Goal: Information Seeking & Learning: Learn about a topic

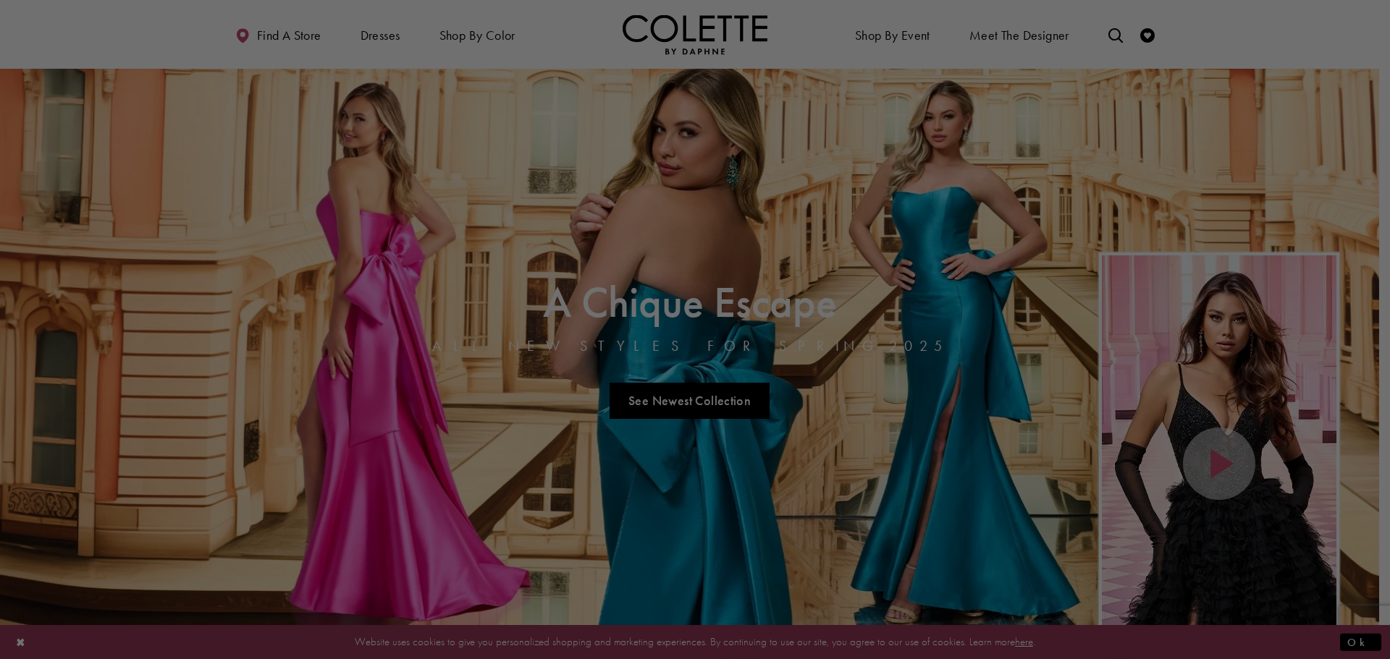
click at [706, 401] on div at bounding box center [701, 333] width 1403 height 666
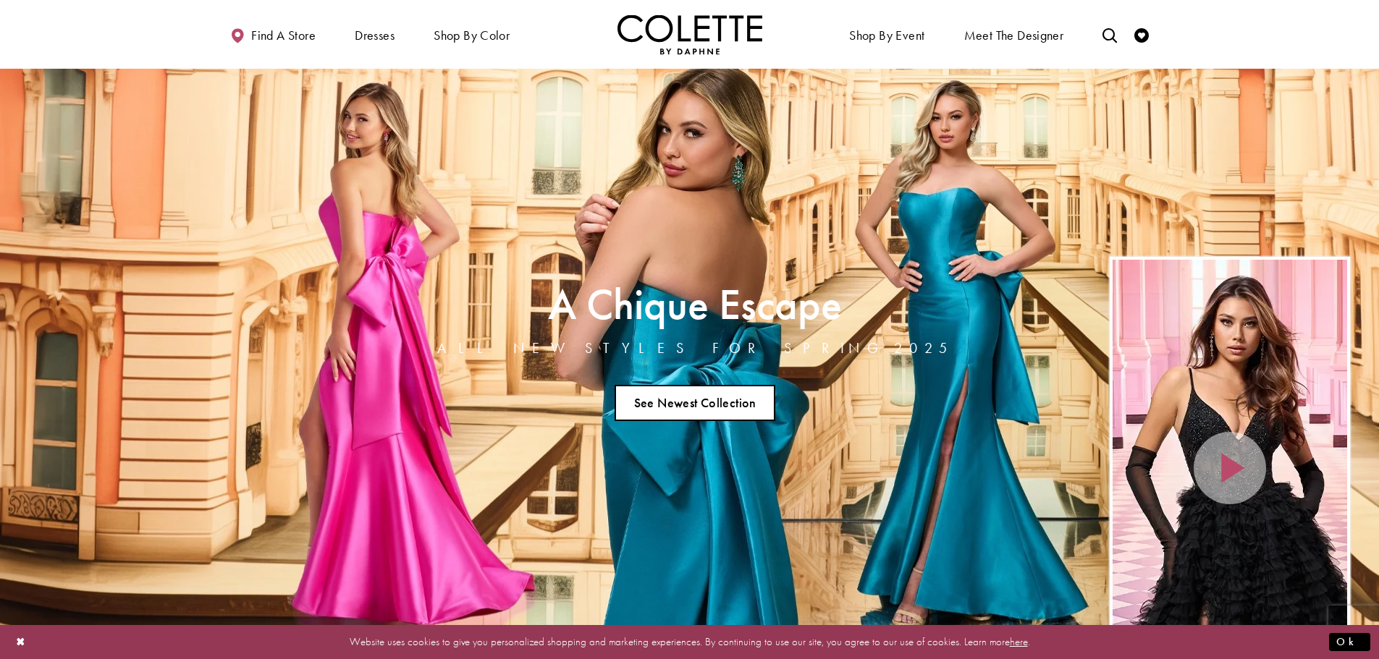
click at [735, 399] on link "See Newest Collection" at bounding box center [694, 403] width 161 height 36
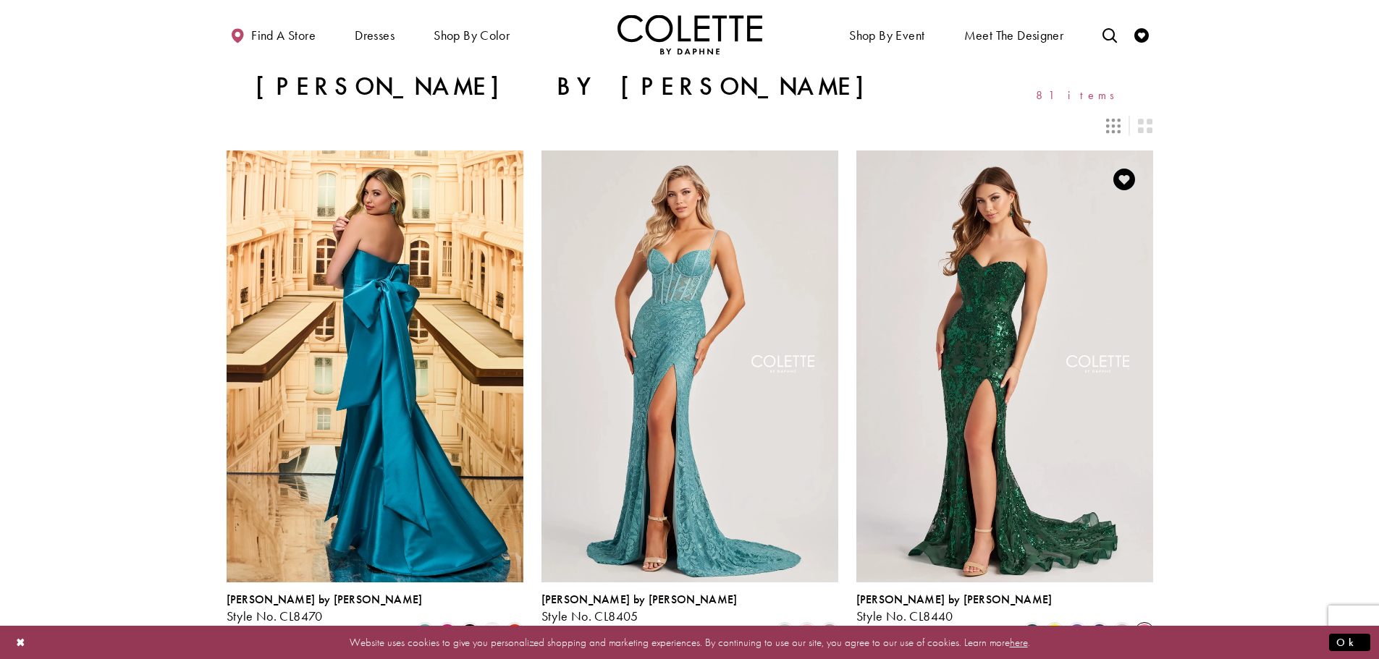
click at [1145, 624] on span "Product List" at bounding box center [1144, 632] width 17 height 17
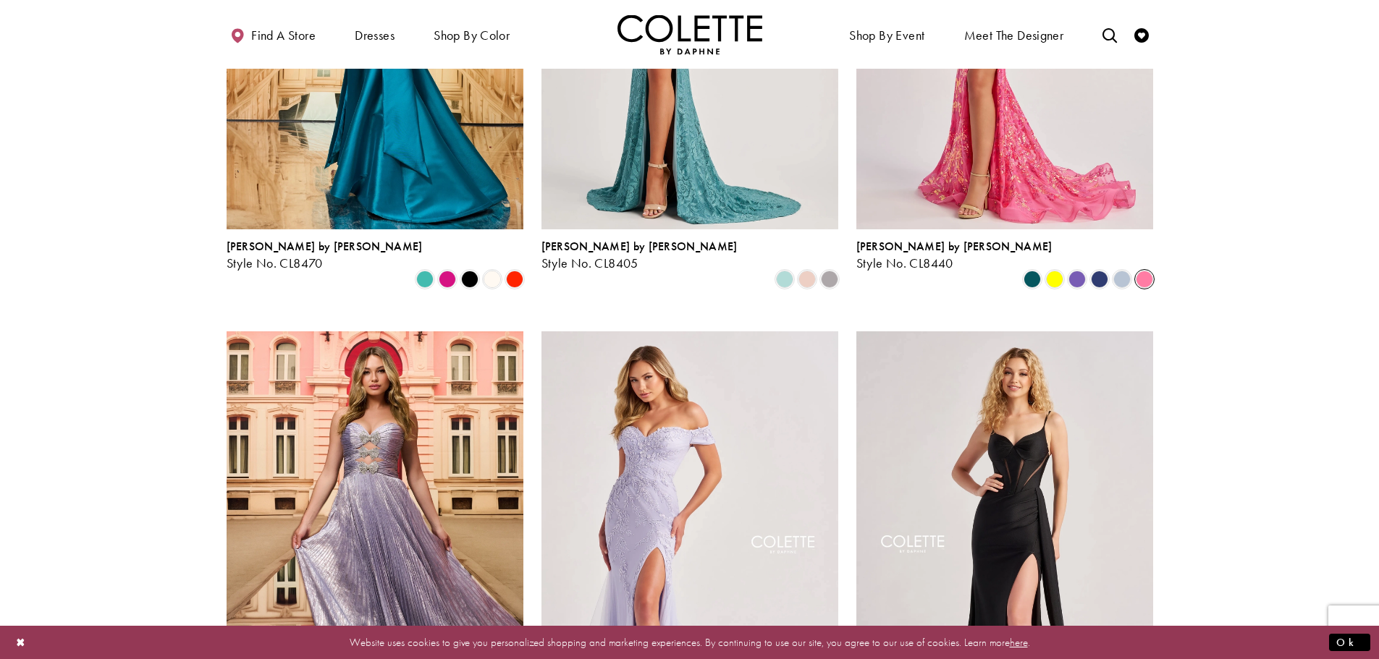
scroll to position [651, 0]
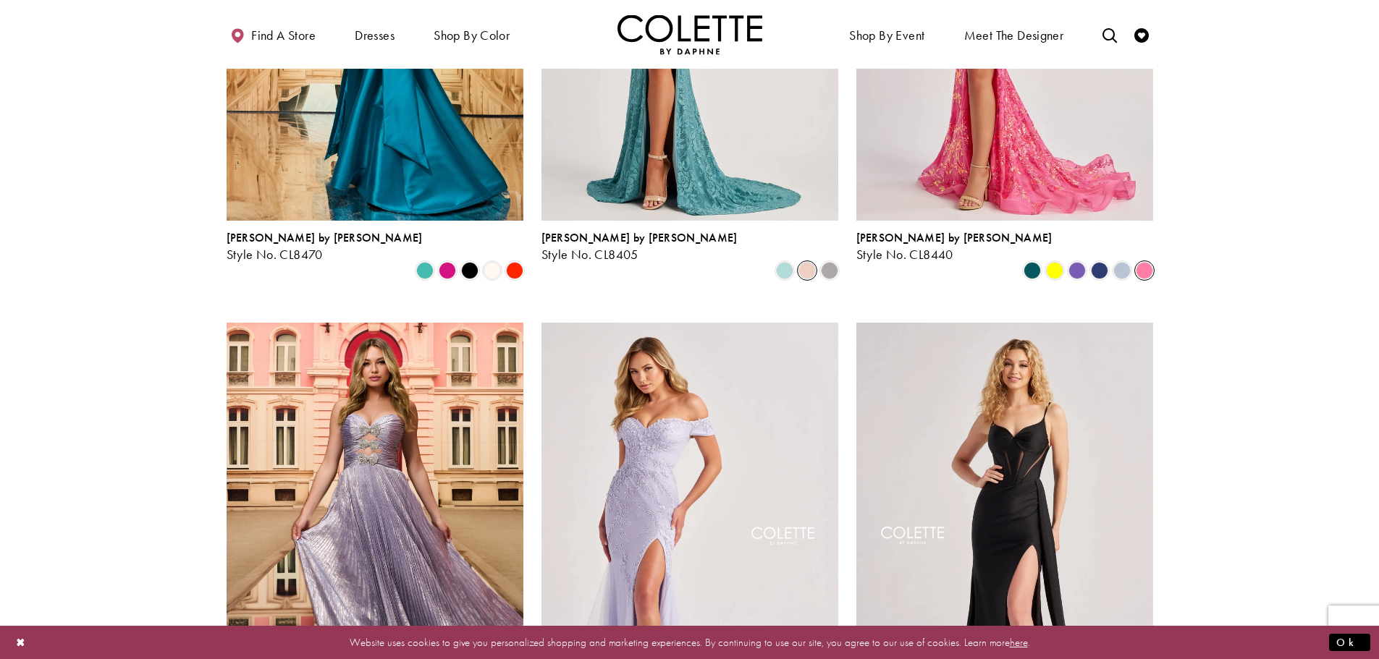
click at [804, 262] on span "Product List" at bounding box center [806, 270] width 17 height 17
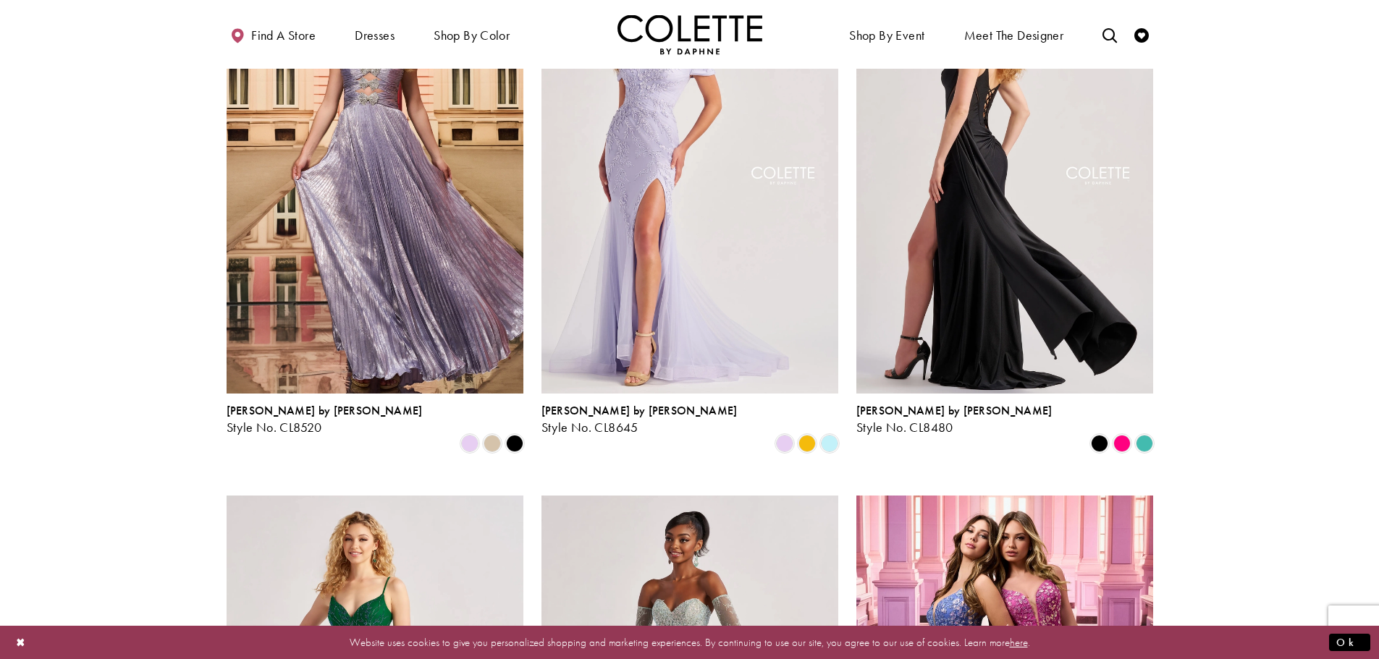
scroll to position [1013, 0]
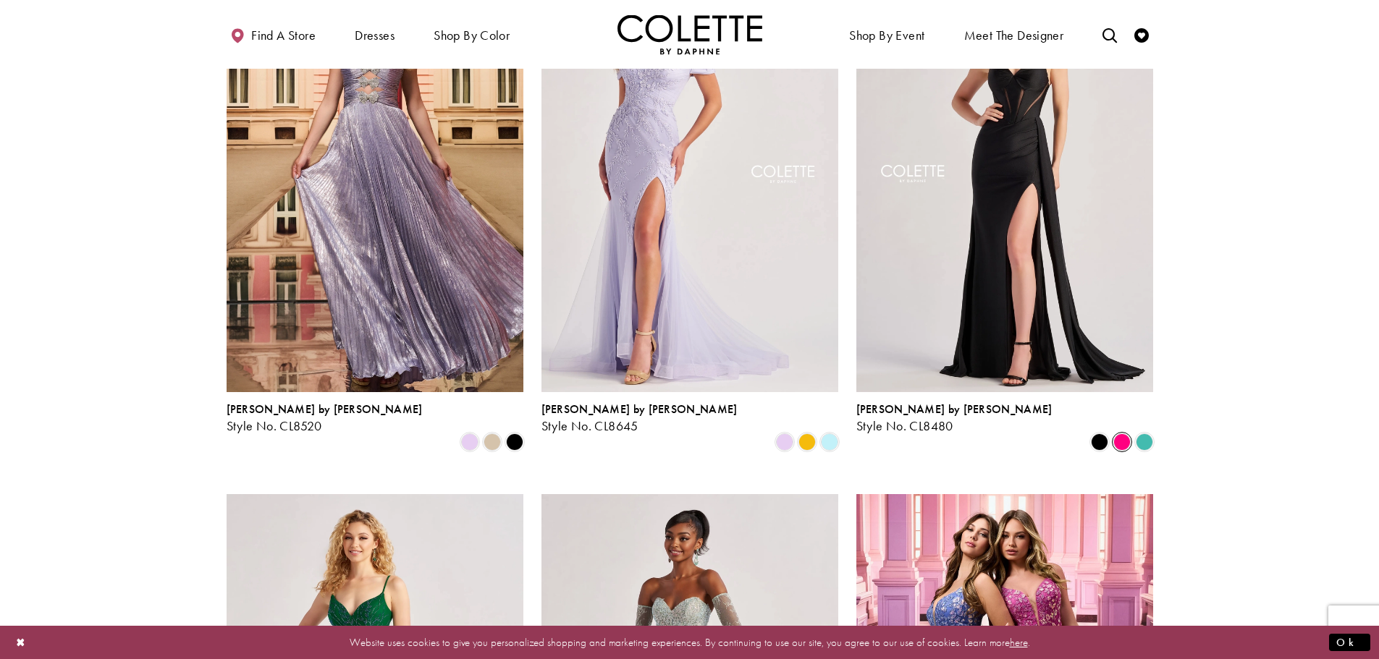
click at [1124, 434] on span "Product List" at bounding box center [1121, 442] width 17 height 17
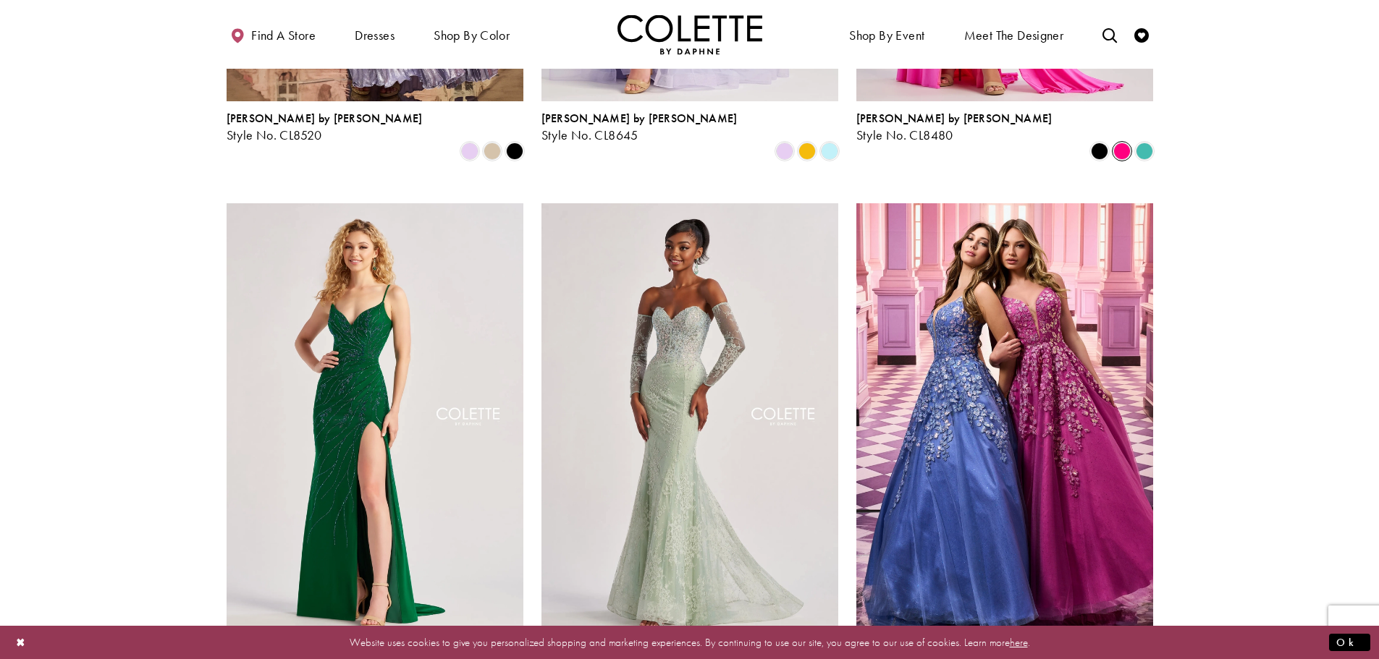
scroll to position [1375, 0]
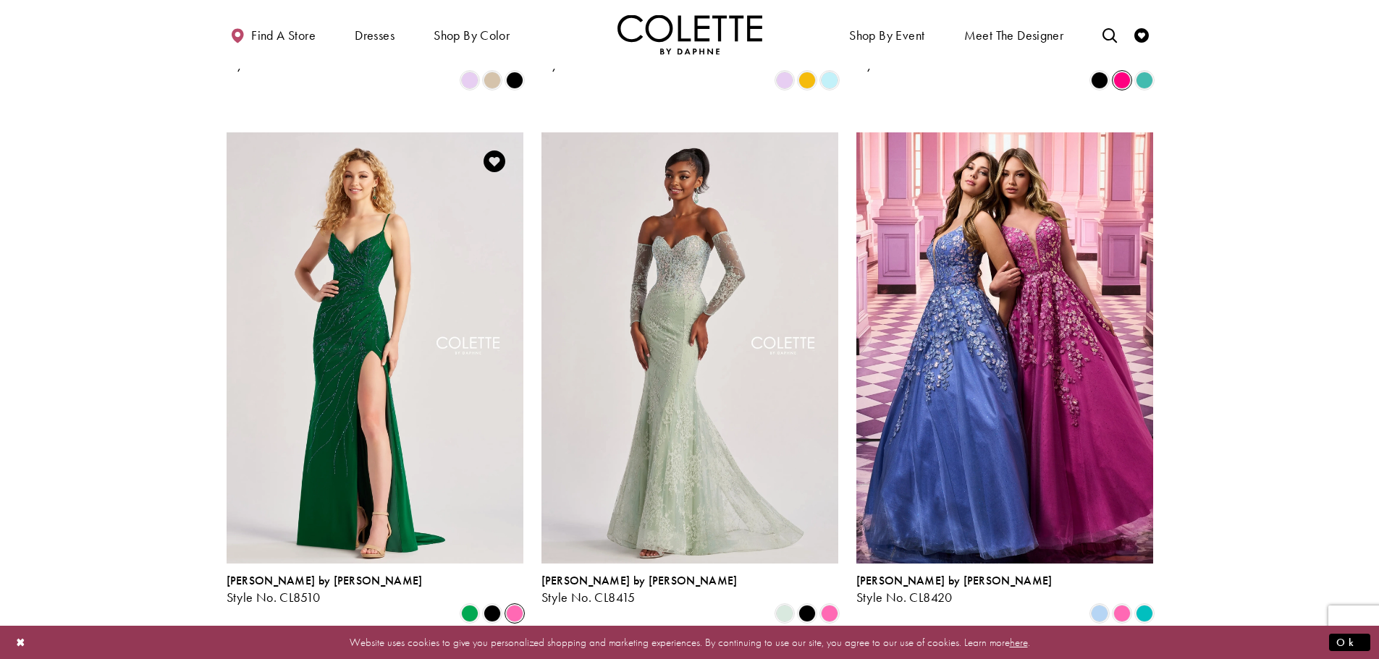
click at [513, 605] on span "Product List" at bounding box center [514, 613] width 17 height 17
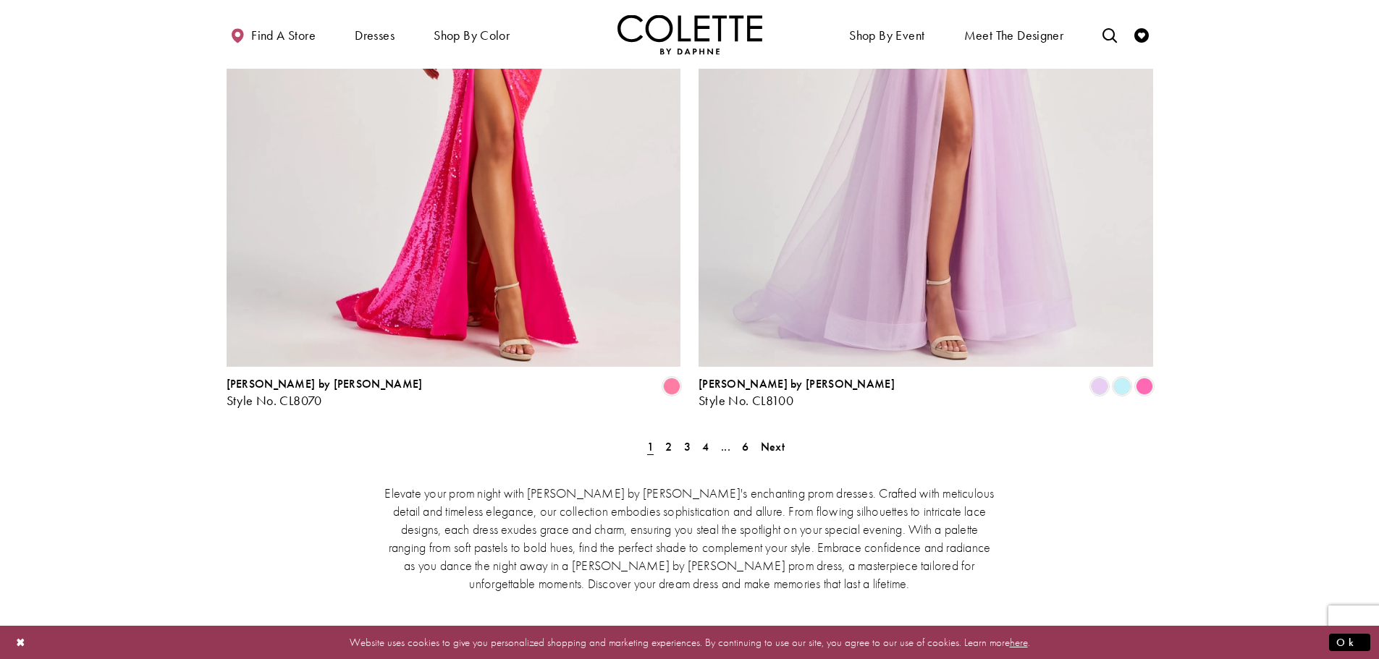
scroll to position [2895, 0]
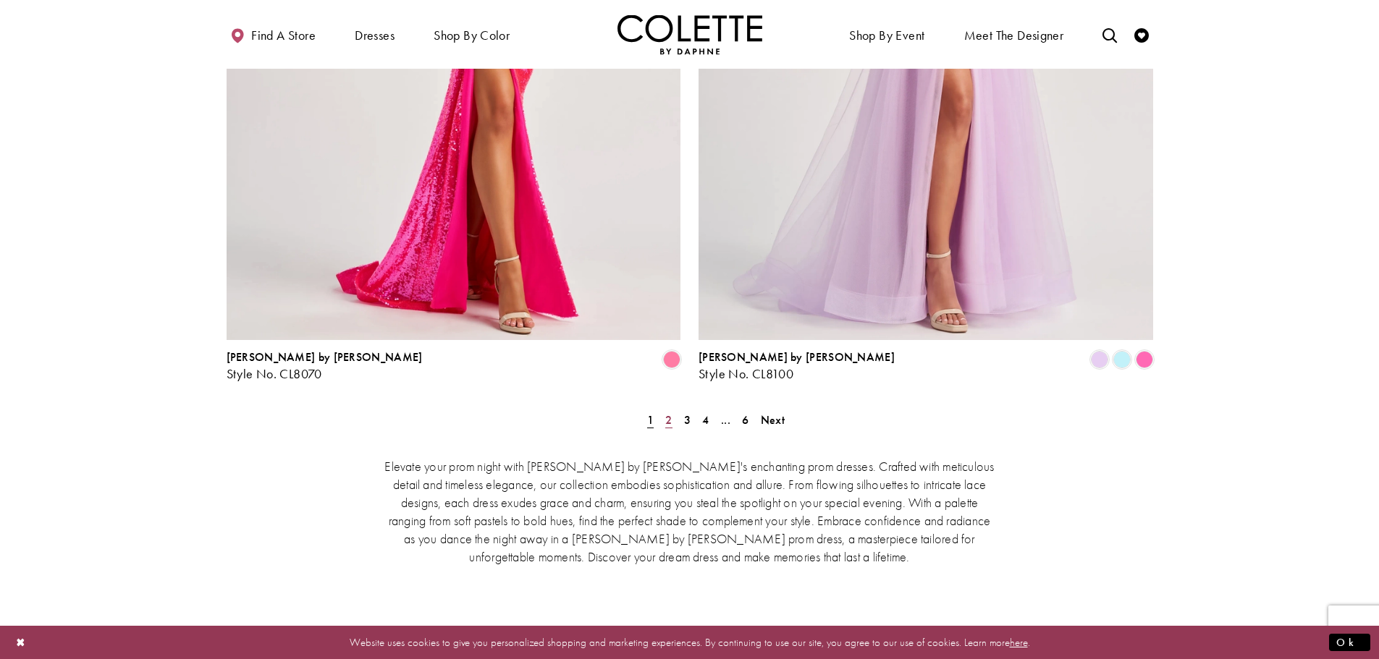
click at [665, 413] on span "2" at bounding box center [668, 420] width 7 height 15
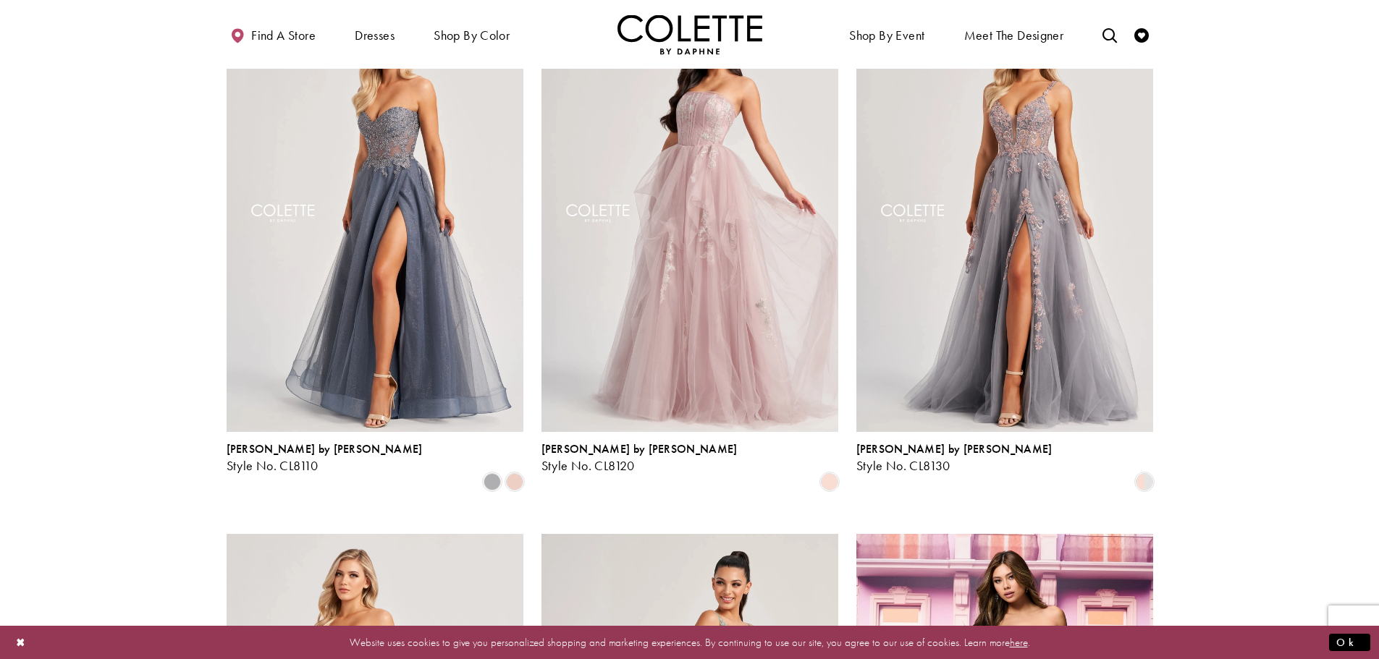
scroll to position [444, 0]
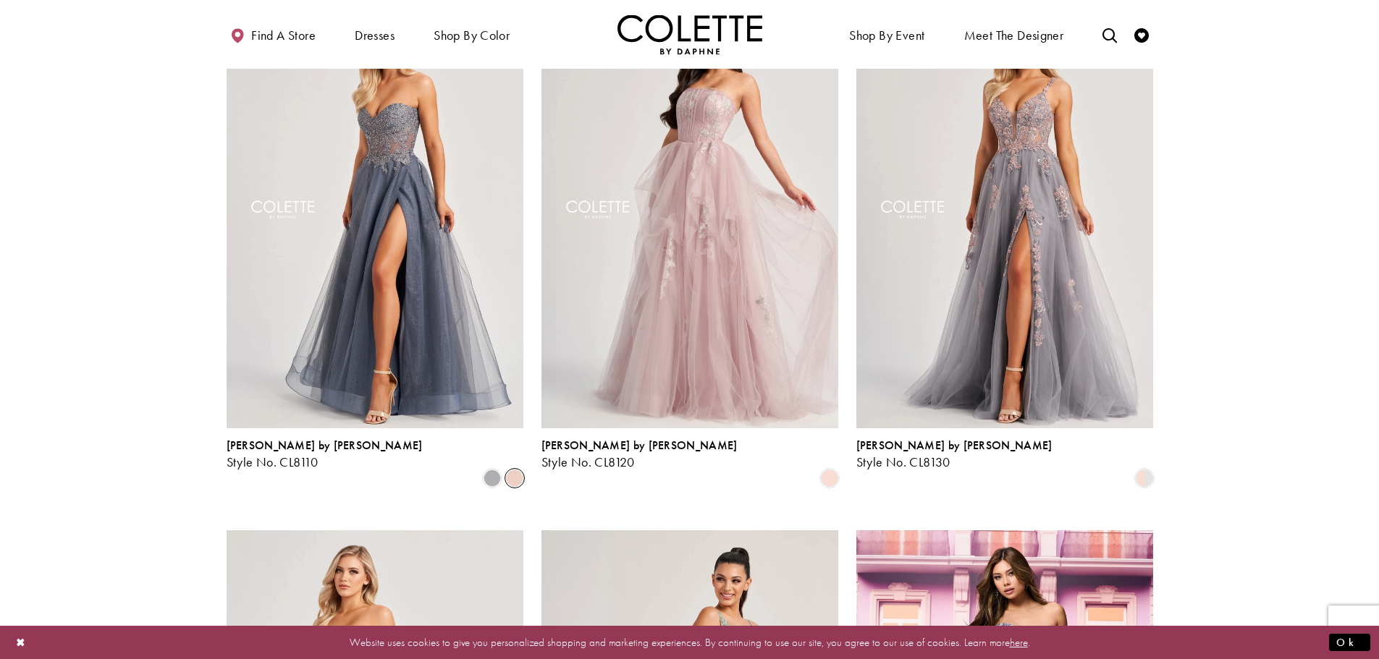
click at [517, 470] on span "Product List" at bounding box center [514, 478] width 17 height 17
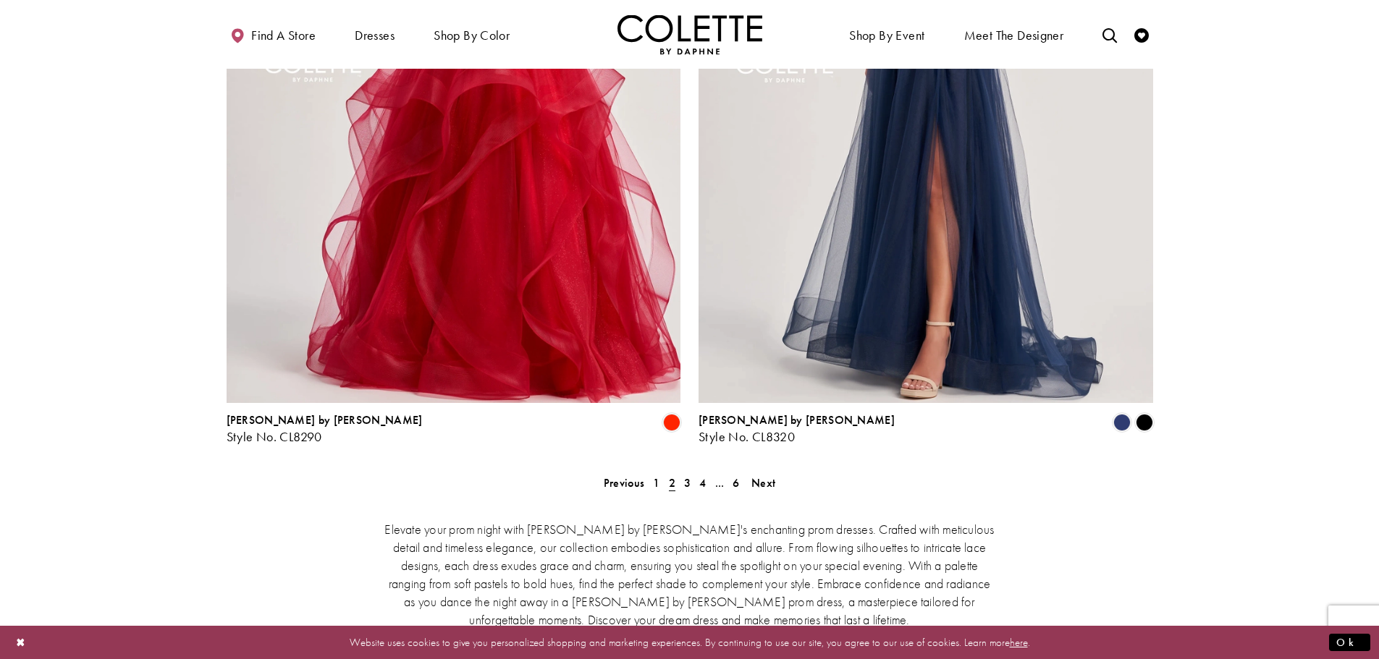
scroll to position [3049, 0]
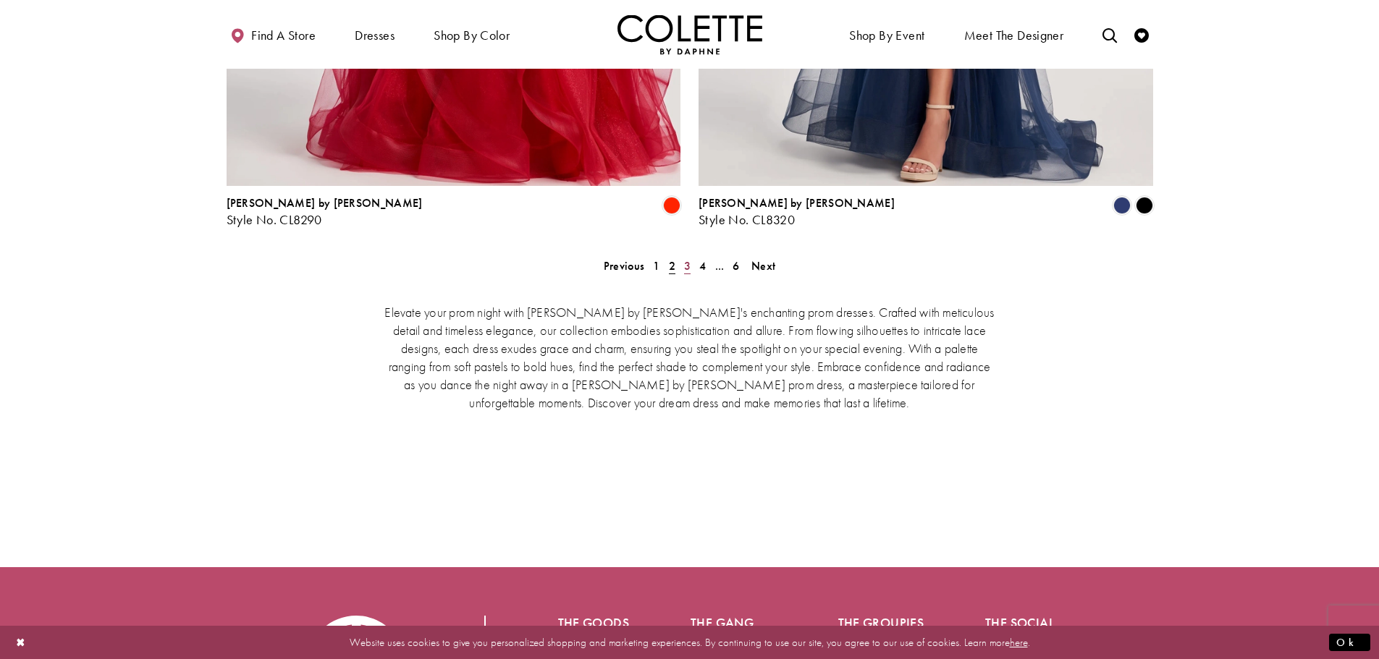
click at [689, 258] on span "3" at bounding box center [687, 265] width 7 height 15
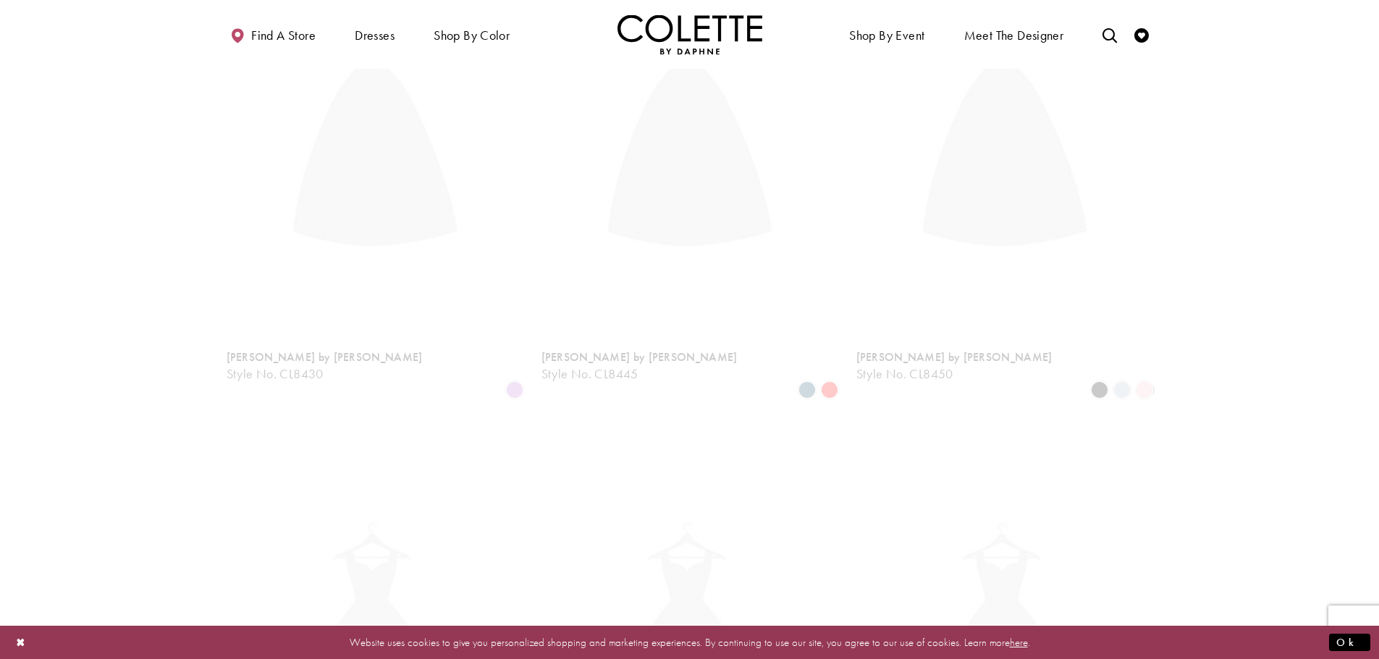
scroll to position [371, 0]
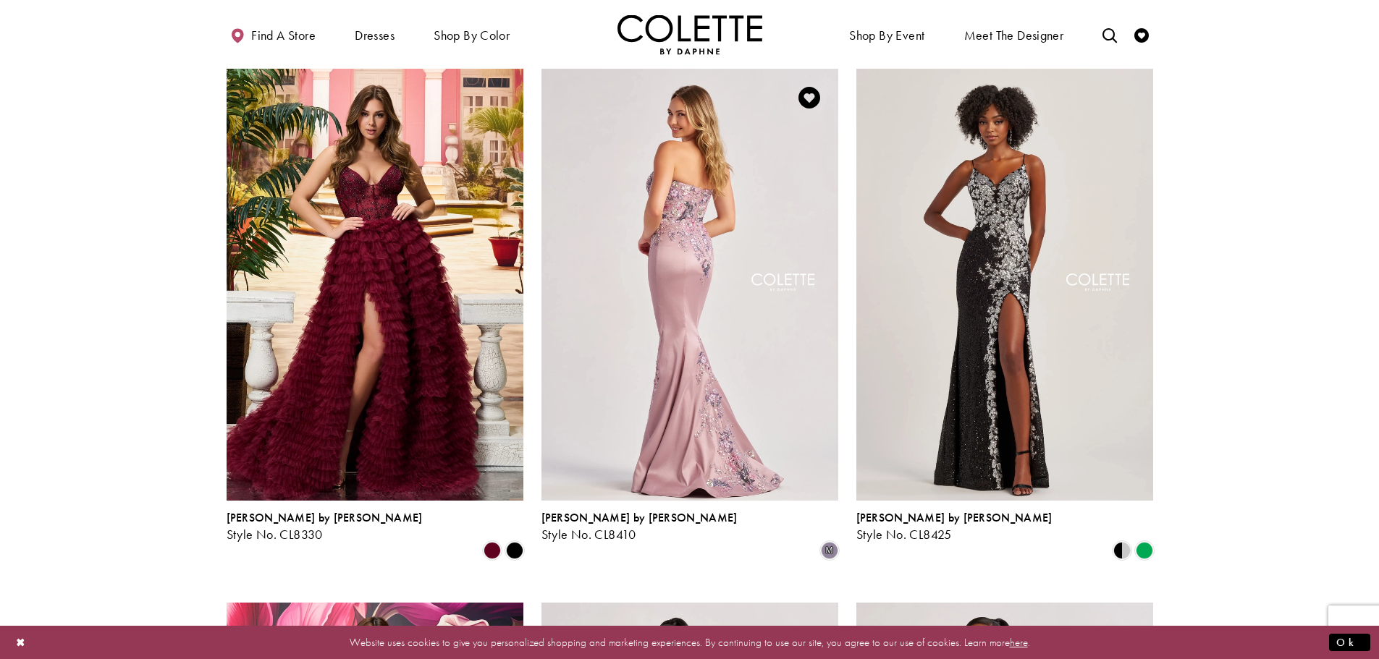
click at [672, 270] on img "Visit Colette by Daphne Style No. CL8410 Page" at bounding box center [689, 284] width 297 height 431
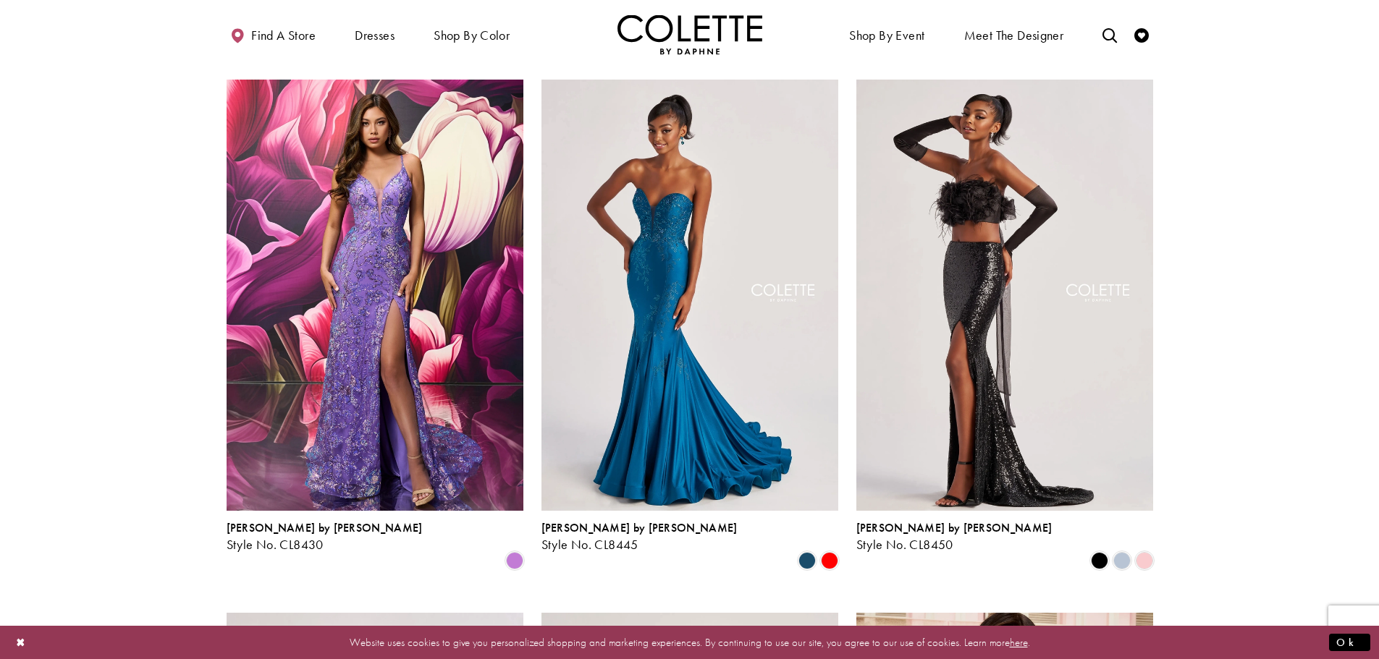
scroll to position [878, 0]
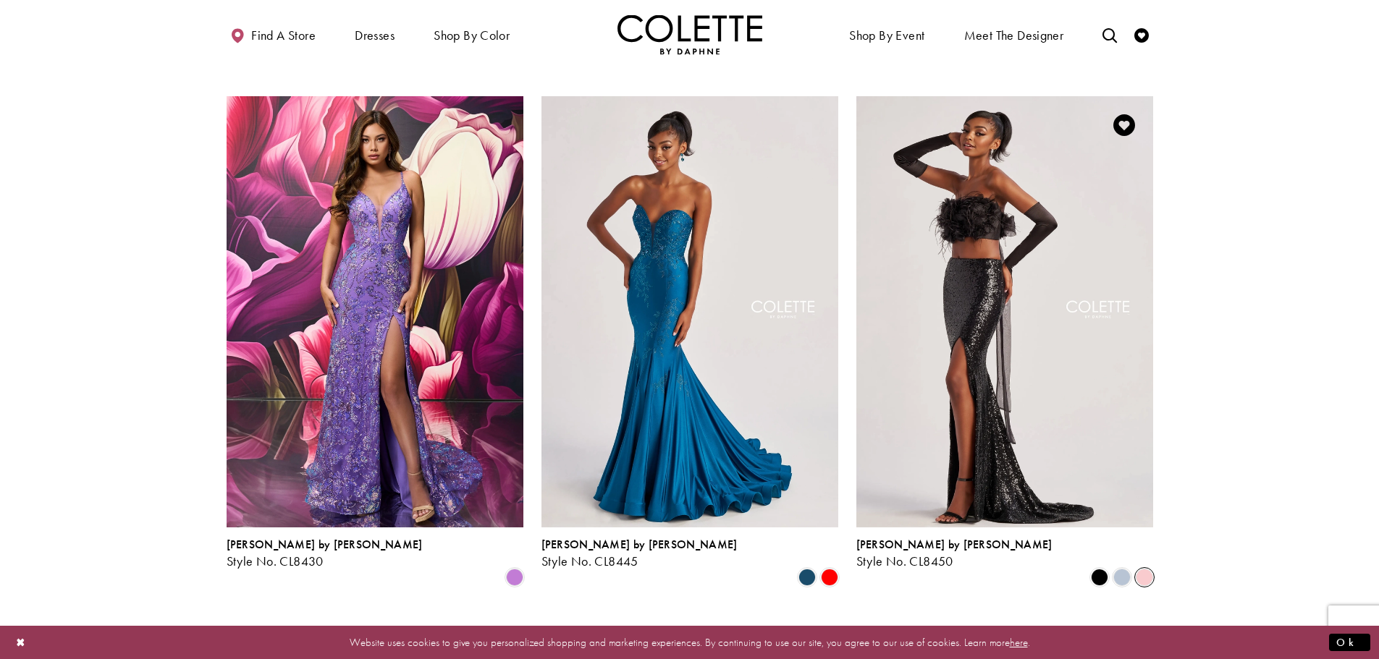
click at [1143, 569] on span "Product List" at bounding box center [1144, 577] width 17 height 17
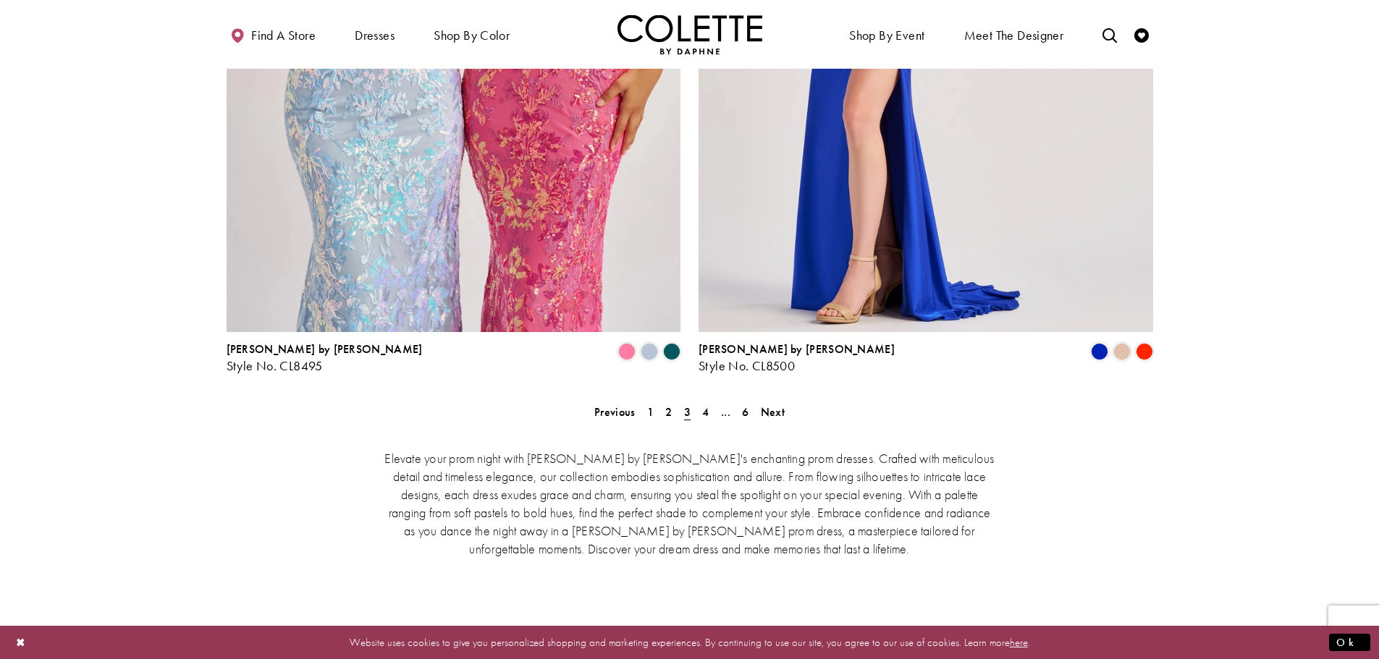
scroll to position [2904, 0]
click at [703, 403] on span "4" at bounding box center [705, 410] width 7 height 15
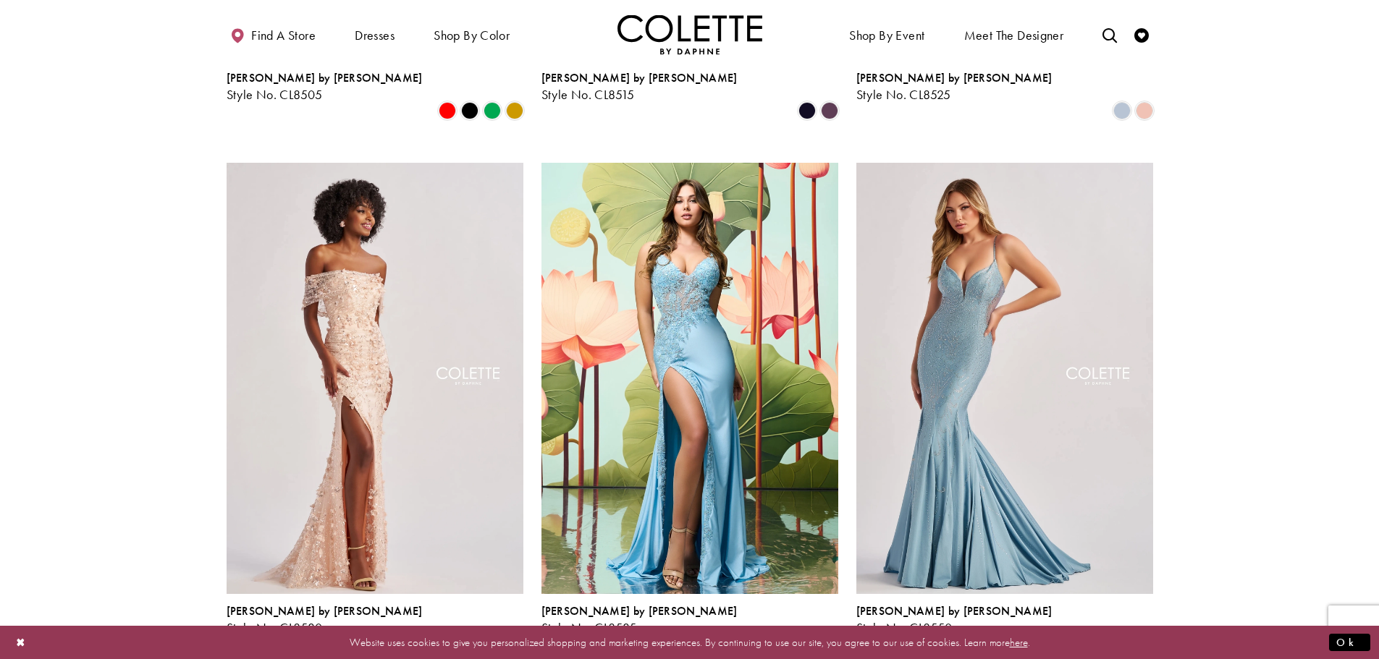
scroll to position [878, 0]
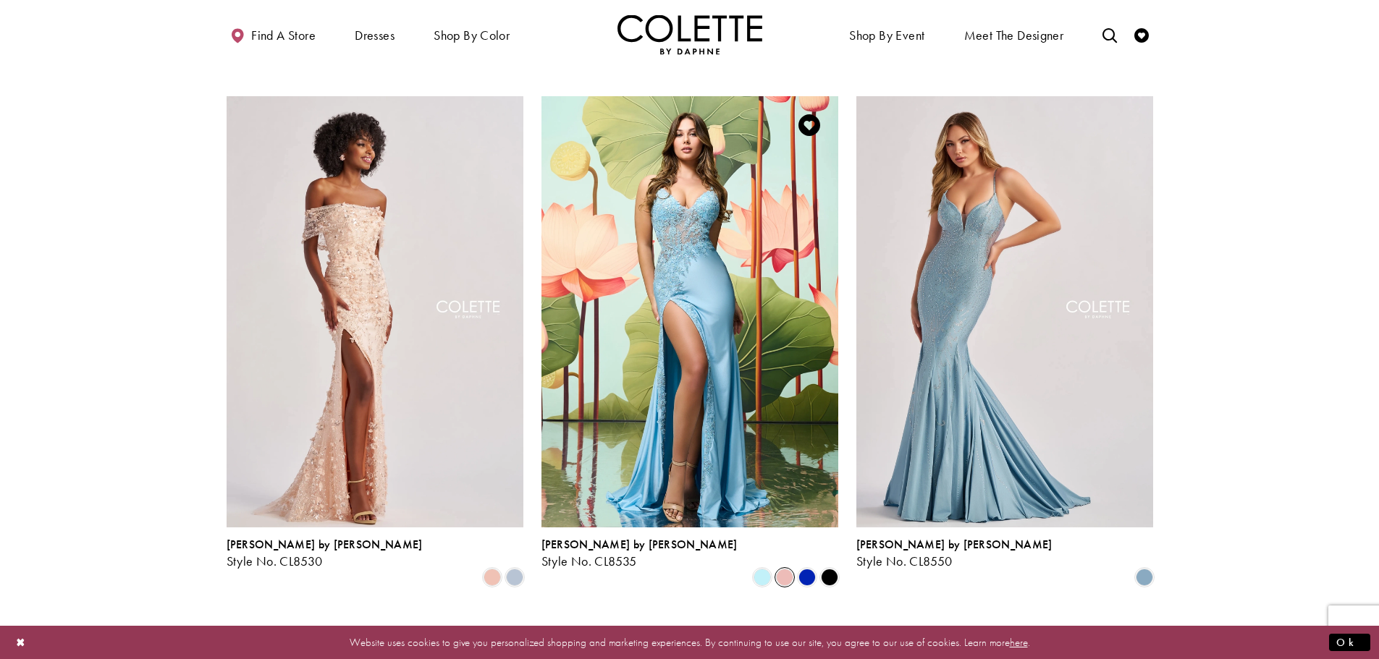
click at [782, 569] on span "Product List" at bounding box center [784, 577] width 17 height 17
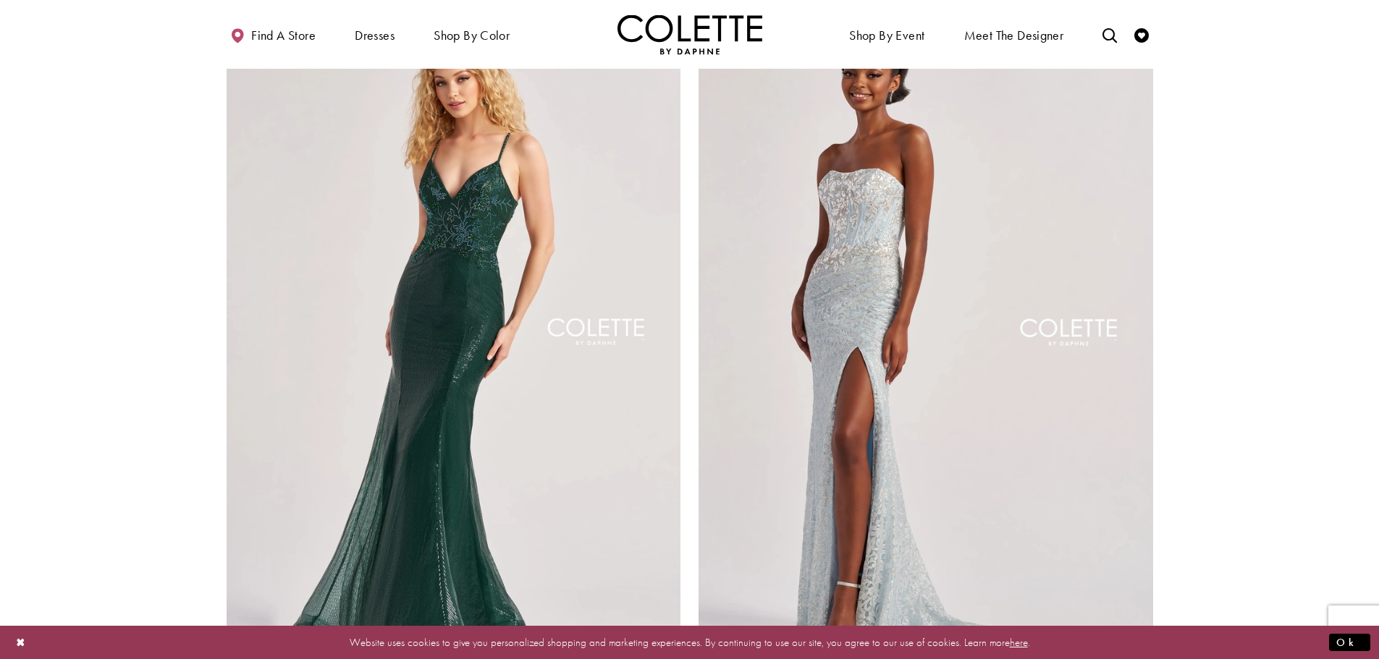
scroll to position [2760, 0]
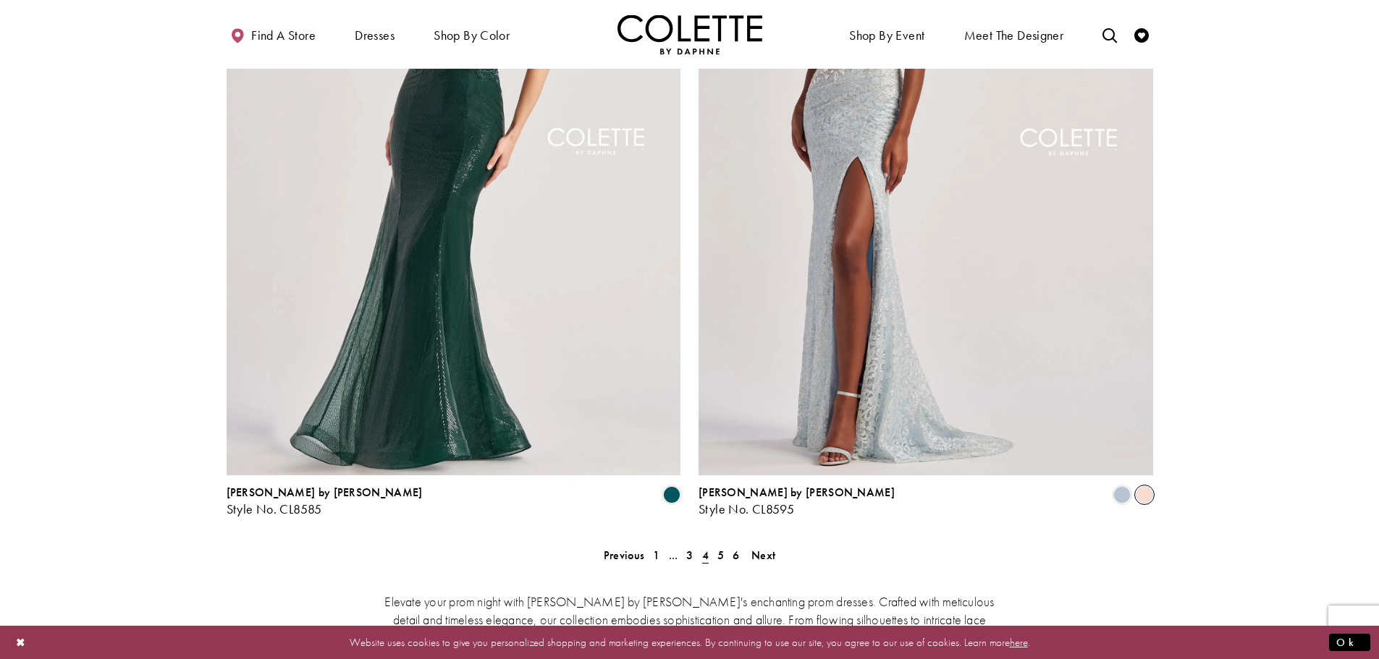
click at [1149, 486] on span "Product List" at bounding box center [1144, 494] width 17 height 17
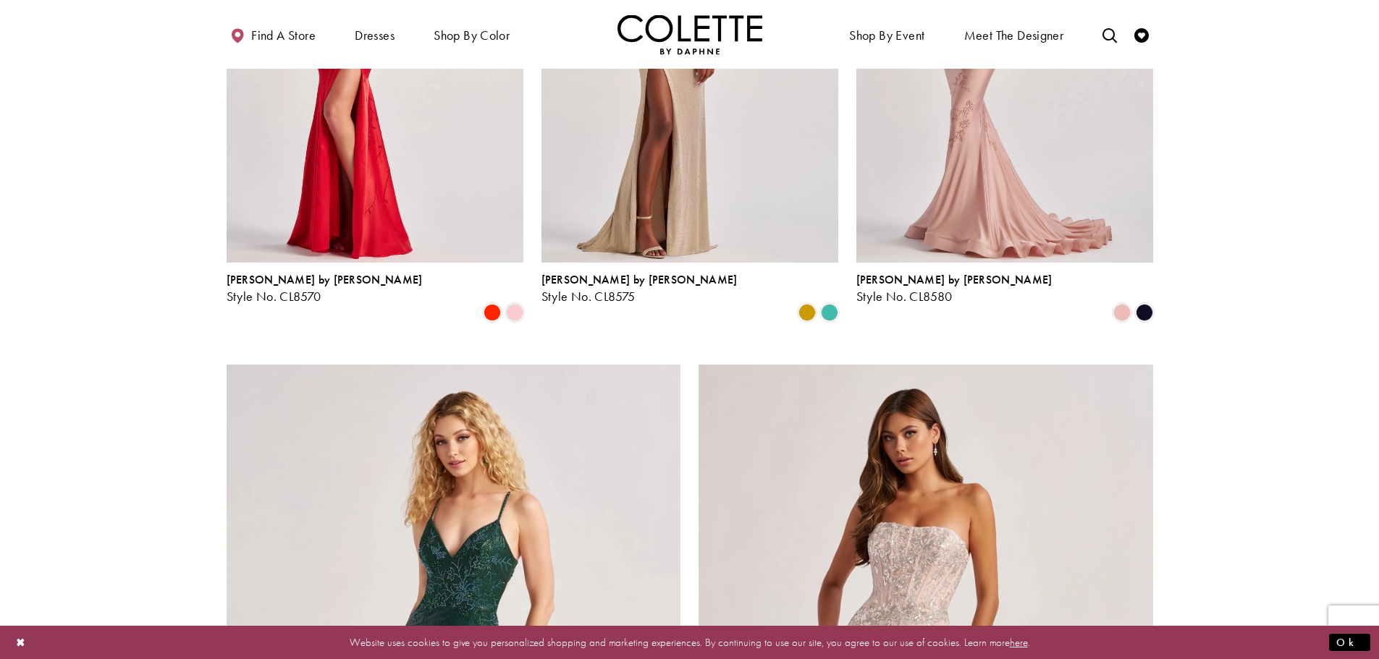
scroll to position [2108, 0]
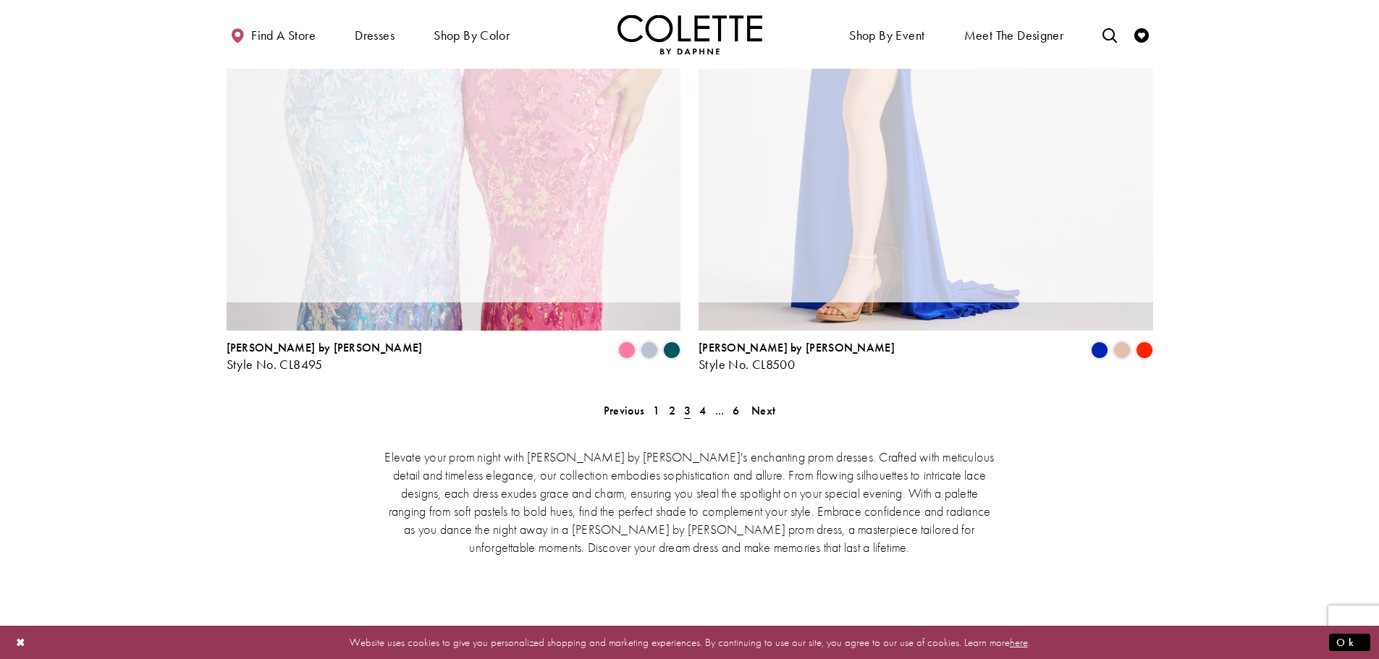
scroll to position [371, 0]
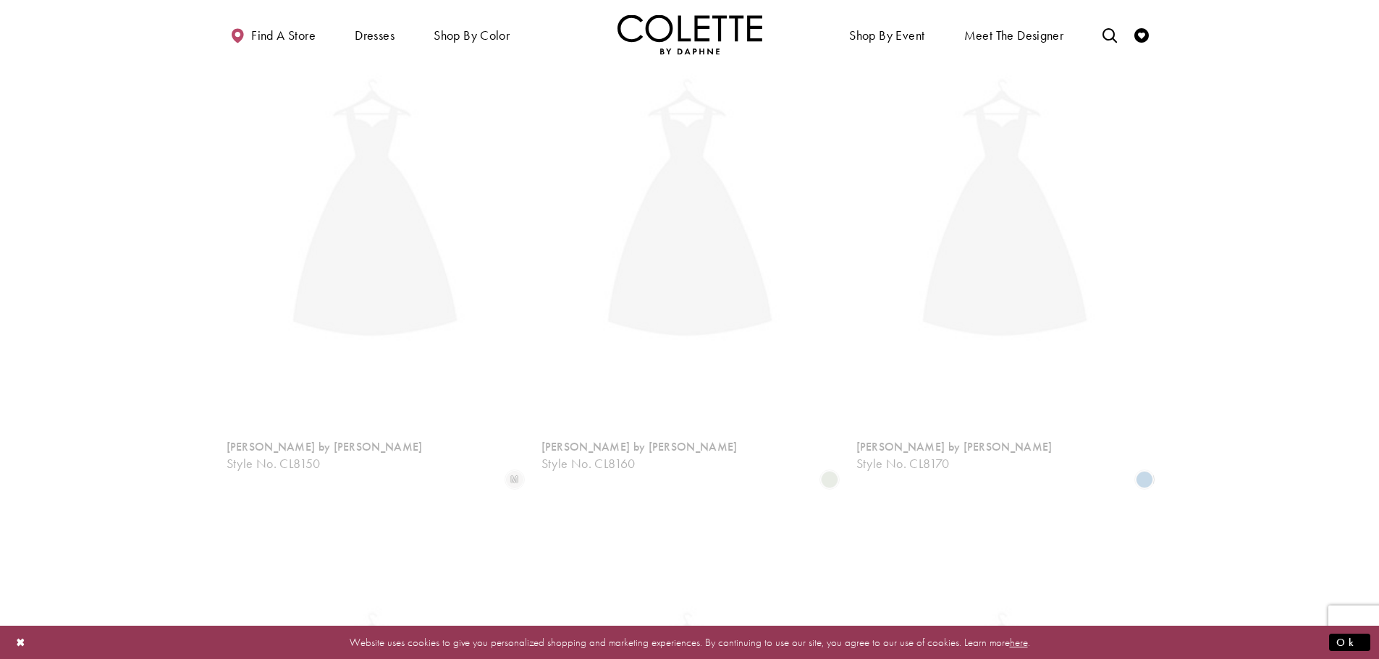
scroll to position [371, 0]
